Goal: Transaction & Acquisition: Purchase product/service

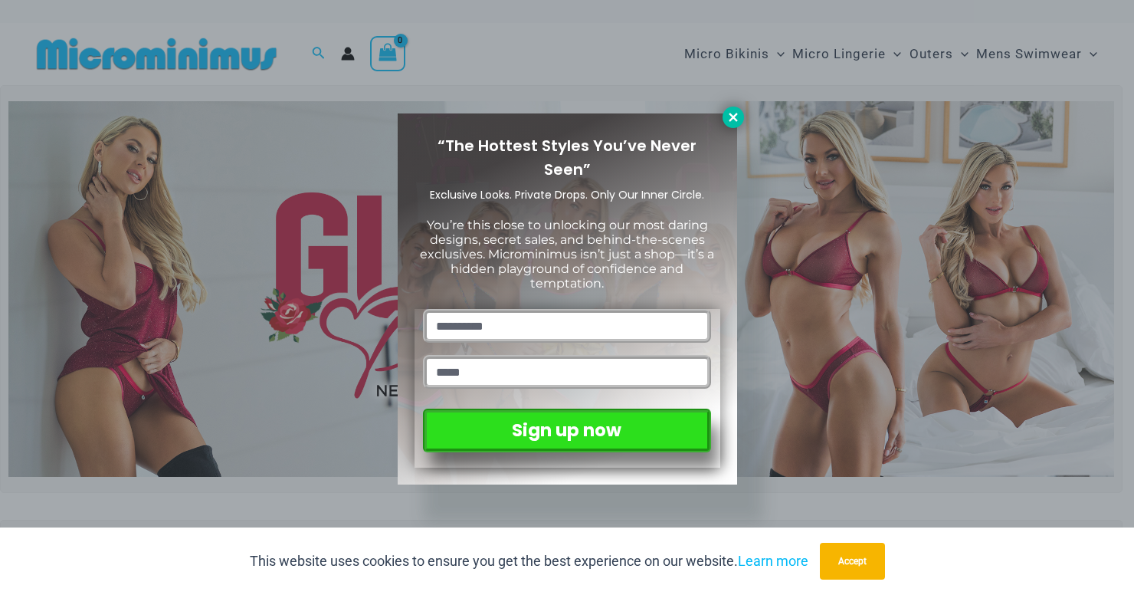
click at [735, 116] on icon at bounding box center [733, 117] width 14 height 14
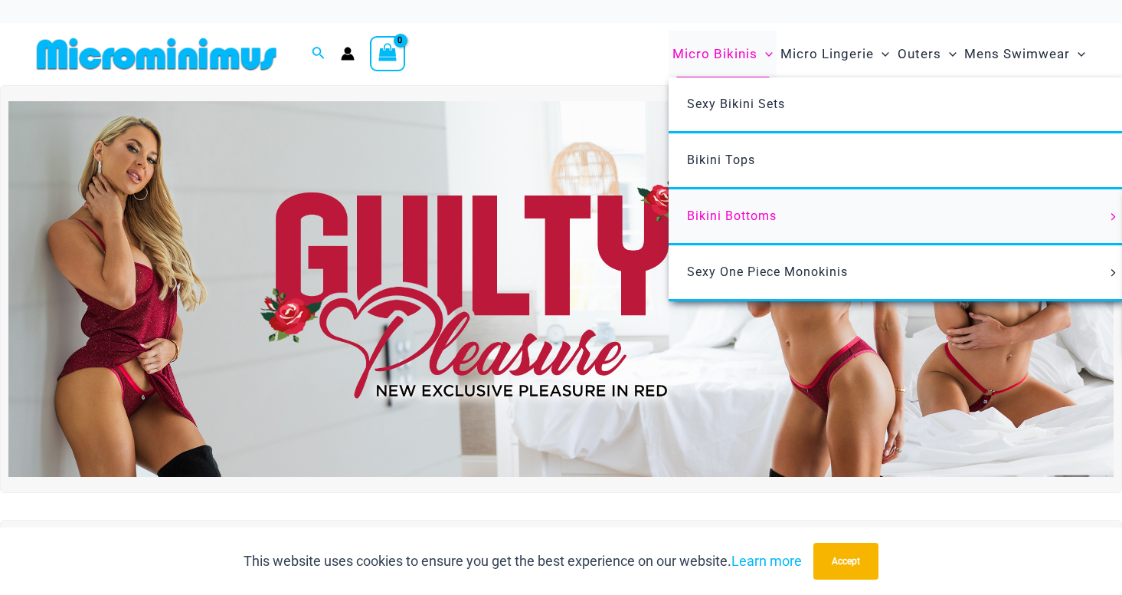
click at [732, 220] on span "Bikini Bottoms" at bounding box center [732, 215] width 90 height 15
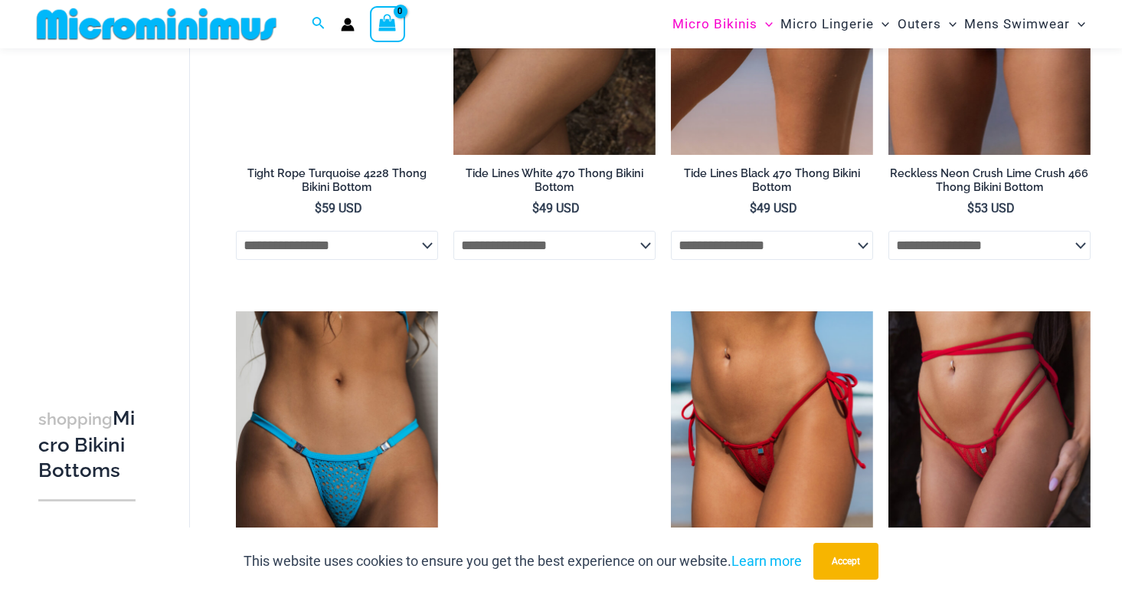
scroll to position [3128, 0]
